Goal: Task Accomplishment & Management: Manage account settings

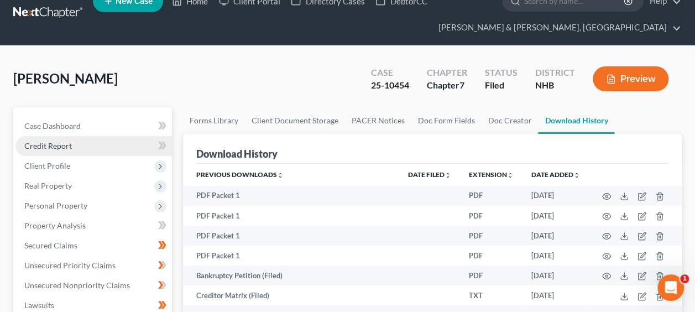
scroll to position [18, 0]
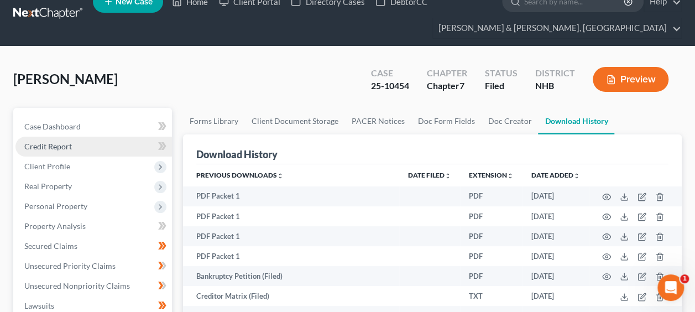
click at [74, 144] on link "Credit Report" at bounding box center [93, 147] width 157 height 20
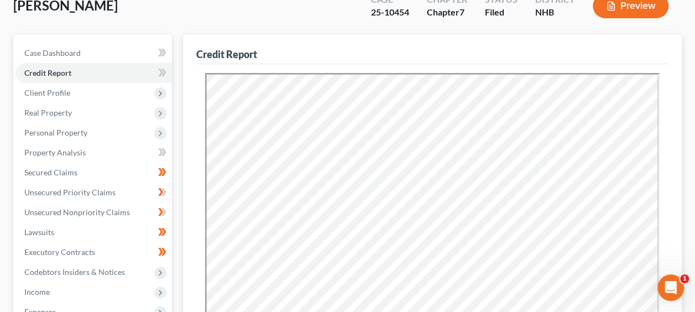
scroll to position [94, 0]
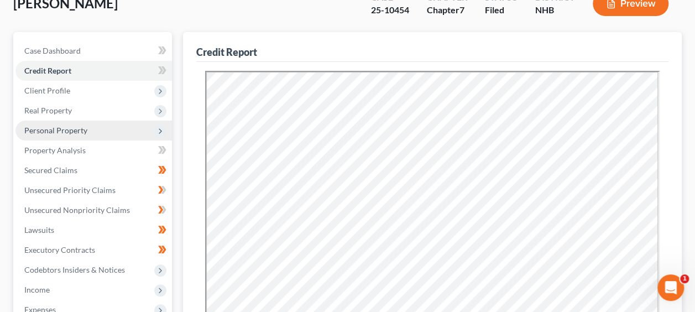
click at [75, 126] on span "Personal Property" at bounding box center [55, 130] width 63 height 9
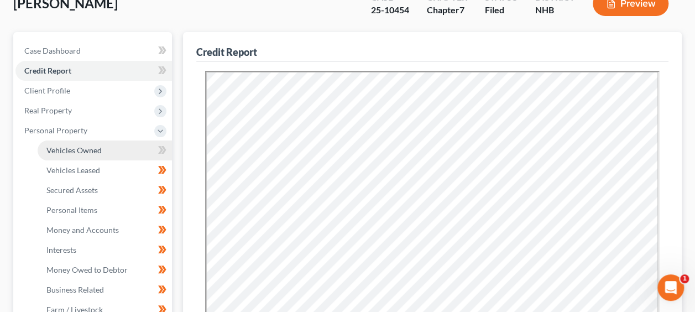
click at [111, 152] on link "Vehicles Owned" at bounding box center [105, 150] width 134 height 20
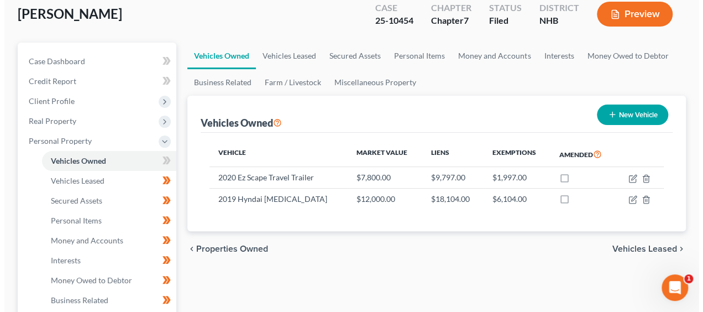
scroll to position [92, 0]
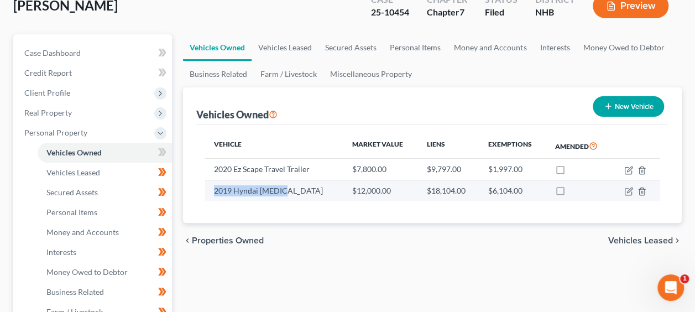
drag, startPoint x: 215, startPoint y: 187, endPoint x: 285, endPoint y: 186, distance: 70.2
click at [285, 186] on td "2019 Hyndai [MEDICAL_DATA]" at bounding box center [274, 190] width 138 height 21
drag, startPoint x: 285, startPoint y: 186, endPoint x: 260, endPoint y: 188, distance: 25.5
copy td "2019 Hyndai [MEDICAL_DATA]"
click at [628, 191] on icon "button" at bounding box center [629, 189] width 5 height 5
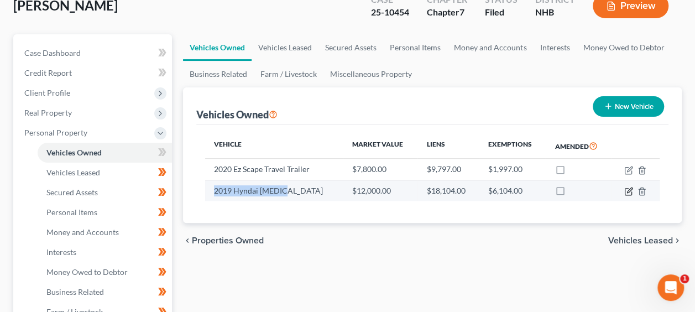
select select "0"
select select "7"
select select "2"
select select "0"
